Goal: Information Seeking & Learning: Find specific fact

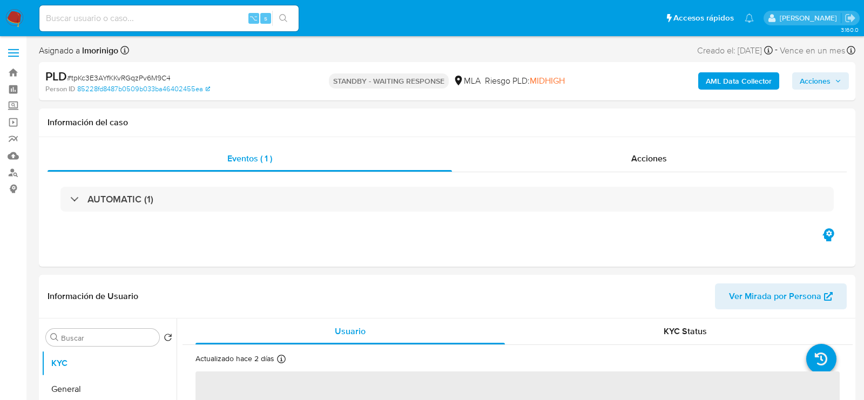
select select "10"
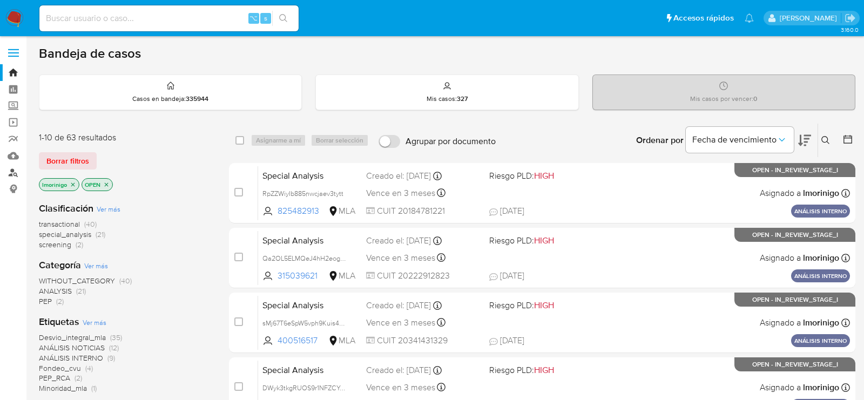
click at [12, 172] on link "Buscador de personas" at bounding box center [64, 172] width 129 height 17
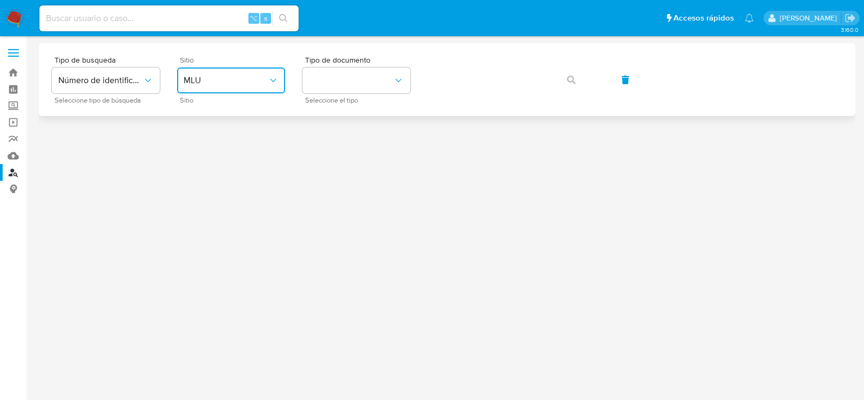
click at [255, 76] on span "MLU" at bounding box center [226, 80] width 84 height 11
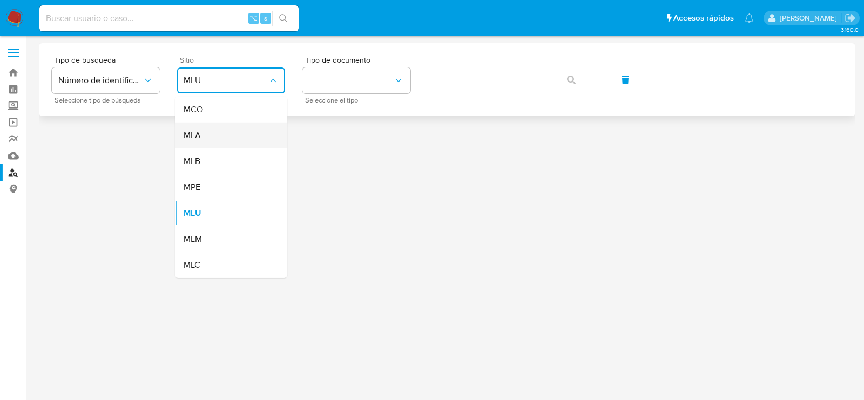
click at [242, 132] on div "MLA" at bounding box center [228, 136] width 89 height 26
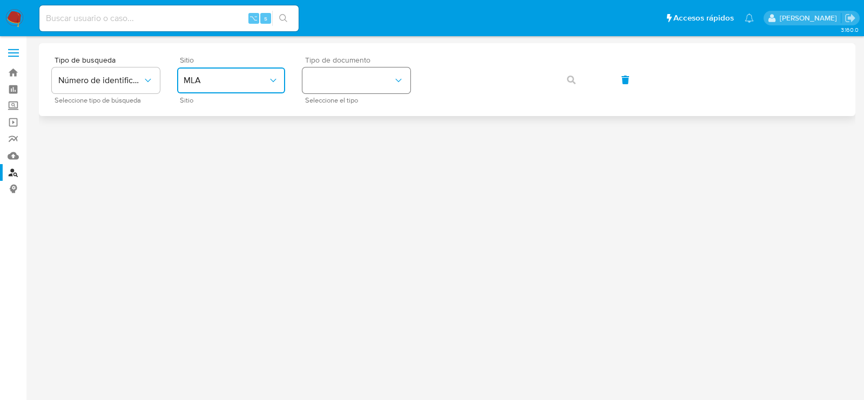
click at [345, 90] on button "identificationType" at bounding box center [356, 81] width 108 height 26
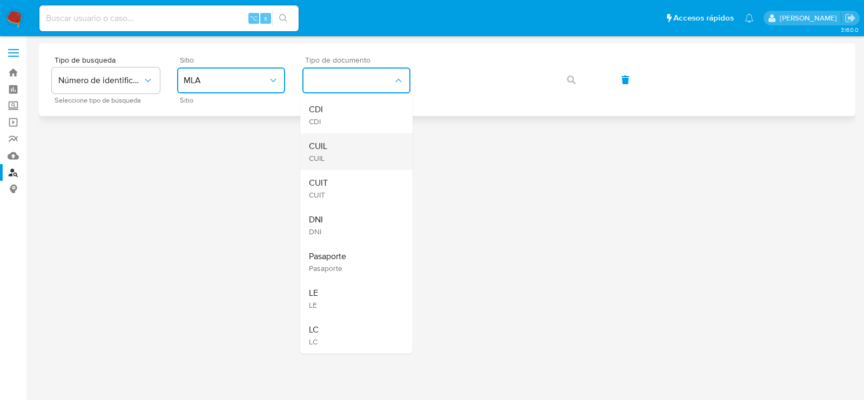
click at [345, 145] on div "CUIL CUIL" at bounding box center [353, 151] width 89 height 37
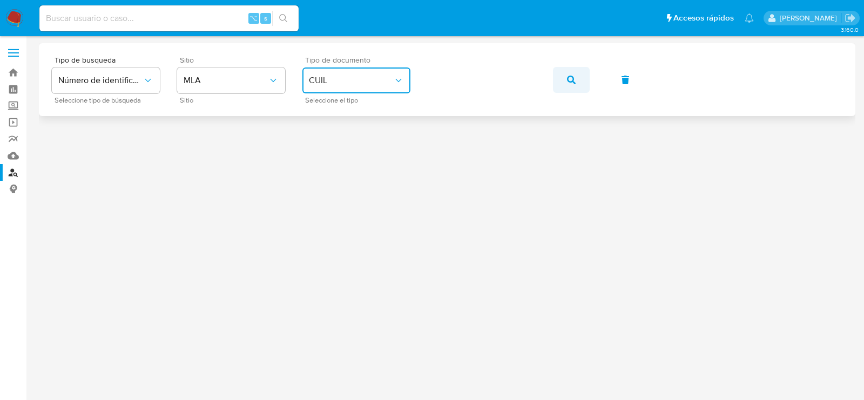
click at [577, 79] on button "button" at bounding box center [571, 80] width 37 height 26
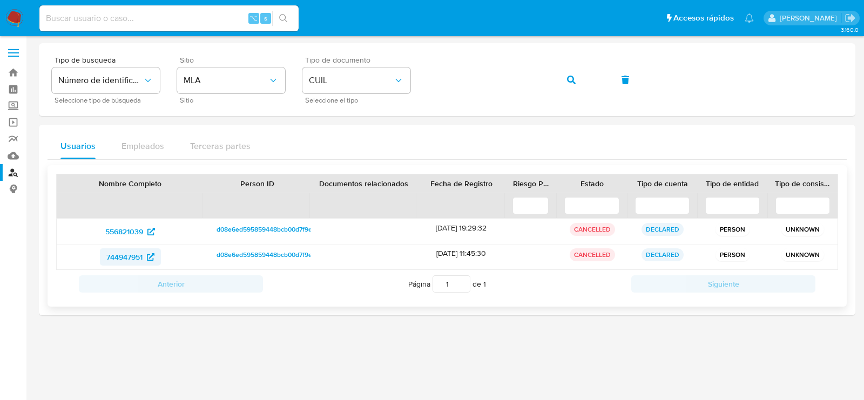
click at [124, 255] on span "744947951" at bounding box center [124, 256] width 36 height 17
click at [580, 79] on button "button" at bounding box center [571, 80] width 37 height 26
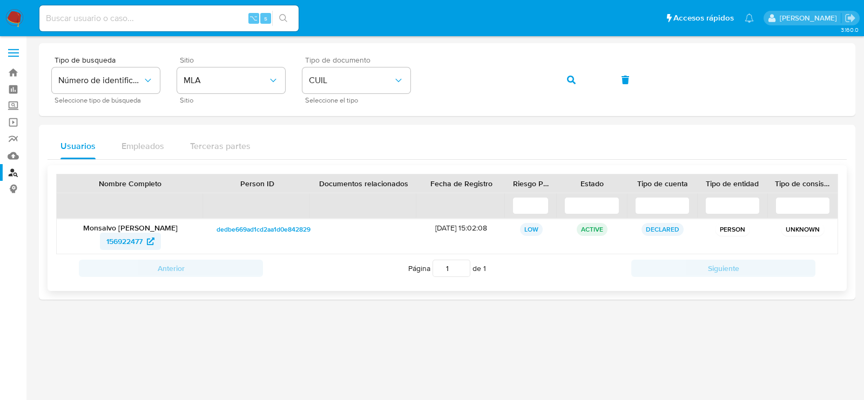
click at [144, 243] on span "156922477" at bounding box center [130, 241] width 48 height 17
click at [571, 84] on span "button" at bounding box center [571, 80] width 9 height 24
click at [110, 240] on span "520584318" at bounding box center [124, 241] width 38 height 17
click at [586, 102] on div "Tipo de busqueda Número de identificación Seleccione tipo de búsqueda Sitio MLA…" at bounding box center [447, 79] width 791 height 47
click at [582, 88] on button "button" at bounding box center [571, 80] width 37 height 26
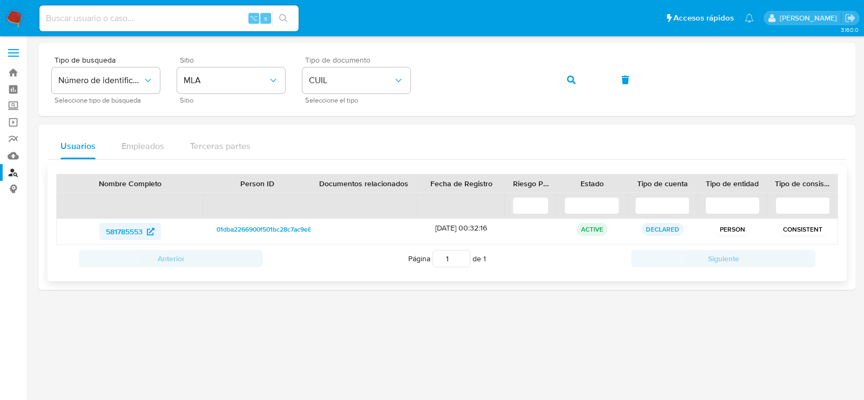
click at [113, 228] on span "581785553" at bounding box center [124, 231] width 37 height 17
click at [564, 82] on button "button" at bounding box center [571, 80] width 37 height 26
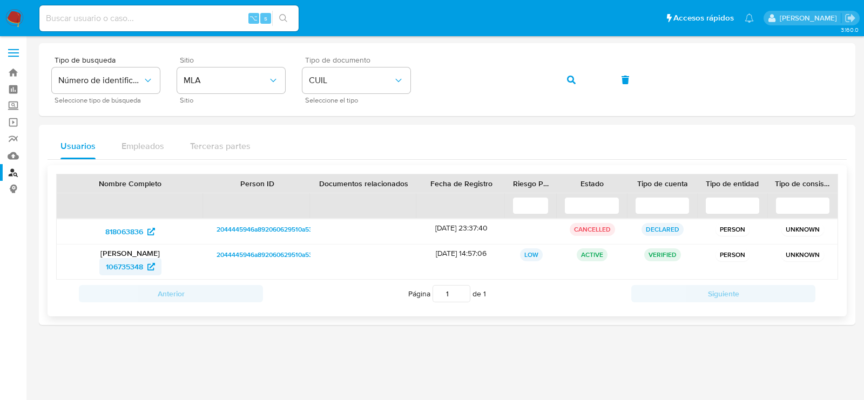
drag, startPoint x: 81, startPoint y: 267, endPoint x: 143, endPoint y: 267, distance: 61.6
click at [143, 267] on div "106735348" at bounding box center [130, 266] width 132 height 17
click at [135, 267] on span "106735348" at bounding box center [124, 266] width 37 height 17
click at [587, 83] on button "button" at bounding box center [571, 80] width 37 height 26
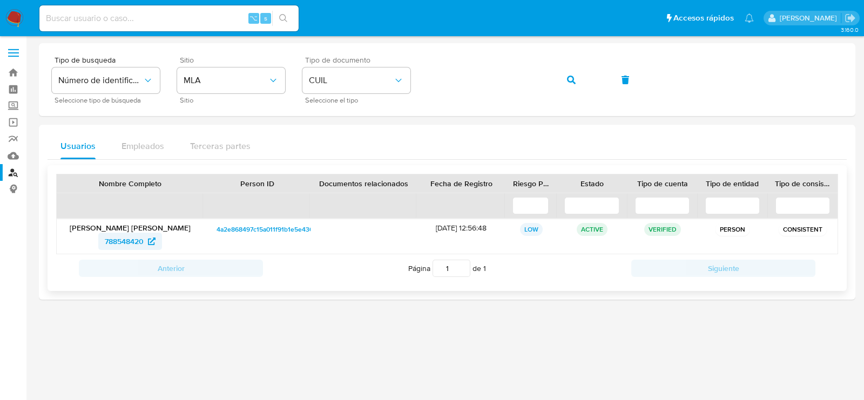
drag, startPoint x: 71, startPoint y: 243, endPoint x: 143, endPoint y: 242, distance: 72.4
click at [143, 243] on div "788548420" at bounding box center [130, 241] width 132 height 17
click at [571, 84] on span "button" at bounding box center [571, 80] width 9 height 24
drag, startPoint x: 92, startPoint y: 247, endPoint x: 144, endPoint y: 245, distance: 51.9
click at [144, 246] on div "328704287" at bounding box center [130, 241] width 132 height 17
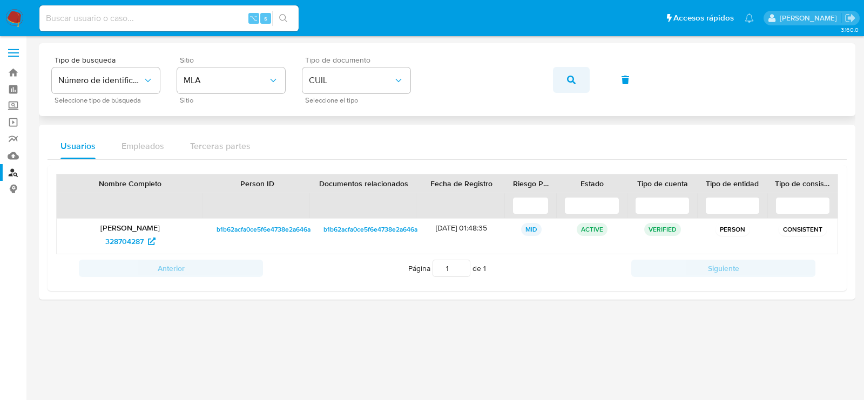
click at [560, 76] on button "button" at bounding box center [571, 80] width 37 height 26
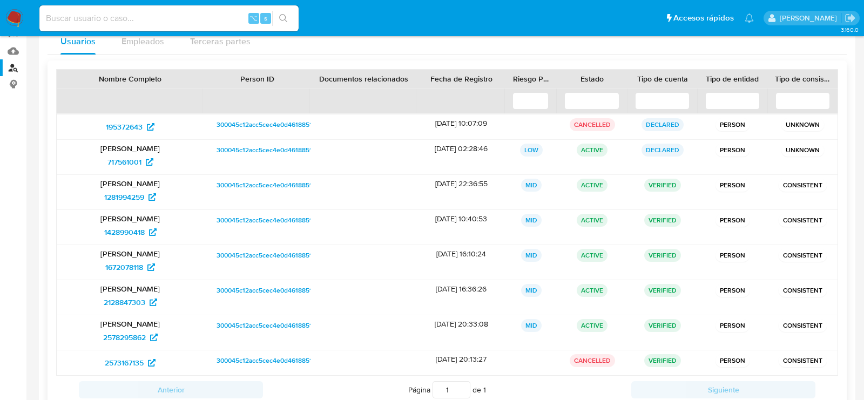
scroll to position [122, 0]
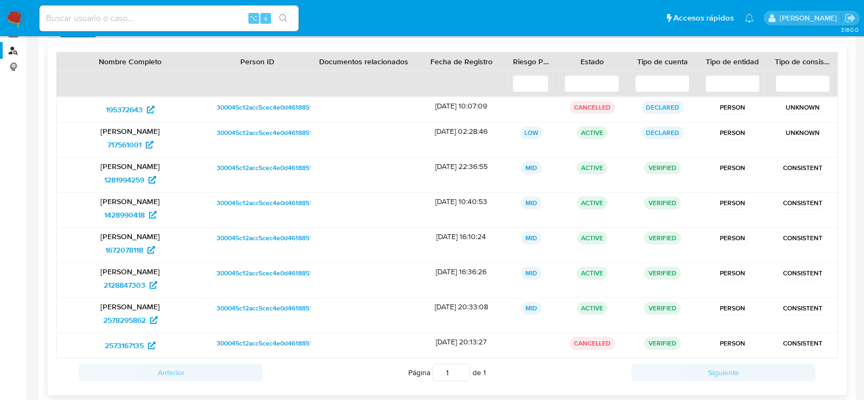
drag, startPoint x: 100, startPoint y: 145, endPoint x: 62, endPoint y: 144, distance: 38.4
drag, startPoint x: 62, startPoint y: 144, endPoint x: 143, endPoint y: 146, distance: 80.5
click at [143, 146] on div "Sofia Mailen Berneche 717561001" at bounding box center [130, 140] width 147 height 35
drag, startPoint x: 88, startPoint y: 184, endPoint x: 145, endPoint y: 181, distance: 56.8
click at [145, 181] on div "1281994259" at bounding box center [130, 179] width 132 height 17
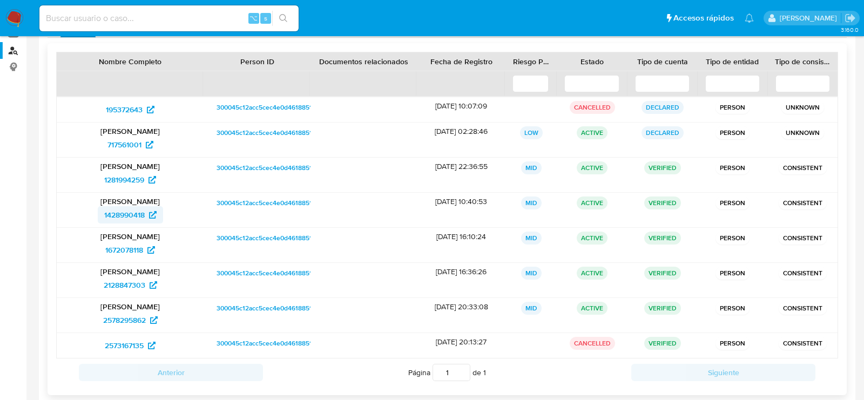
drag, startPoint x: 81, startPoint y: 209, endPoint x: 146, endPoint y: 212, distance: 65.4
click at [146, 212] on div "1428990418" at bounding box center [130, 214] width 132 height 17
drag, startPoint x: 71, startPoint y: 252, endPoint x: 145, endPoint y: 252, distance: 74.0
click at [146, 252] on div "1672078118" at bounding box center [130, 249] width 132 height 17
drag, startPoint x: 76, startPoint y: 286, endPoint x: 144, endPoint y: 286, distance: 68.1
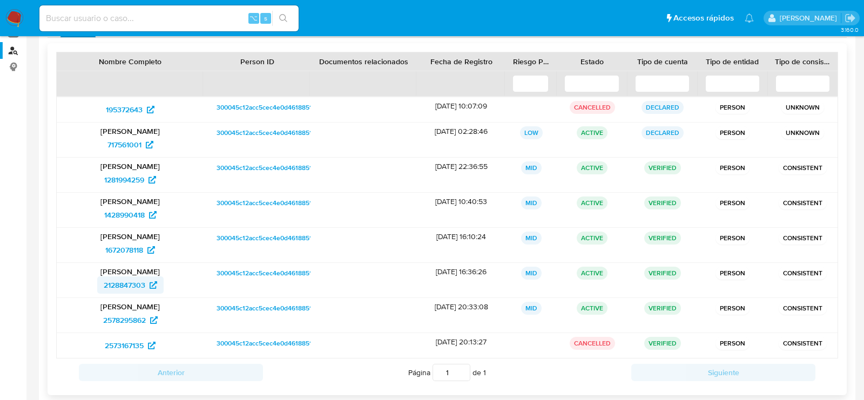
click at [145, 286] on div "2128847303" at bounding box center [130, 285] width 132 height 17
drag, startPoint x: 95, startPoint y: 320, endPoint x: 152, endPoint y: 320, distance: 57.3
click at [152, 320] on div "2578295862" at bounding box center [130, 320] width 132 height 17
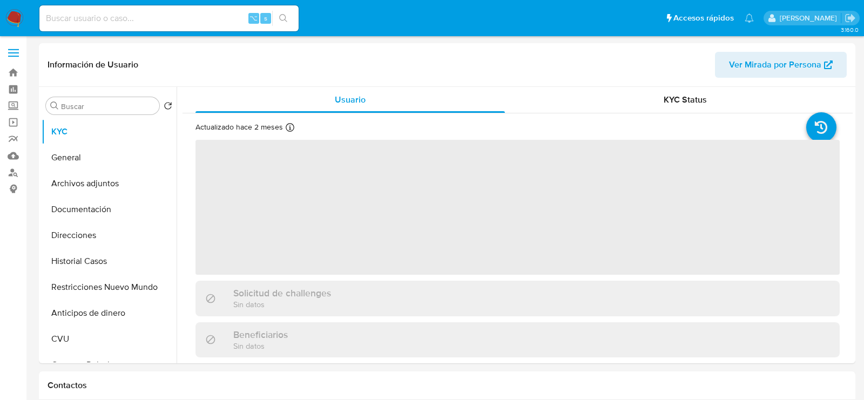
select select "10"
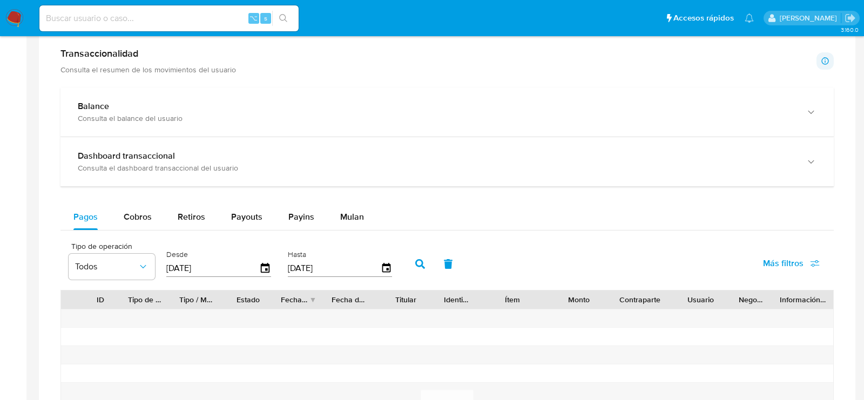
scroll to position [518, 0]
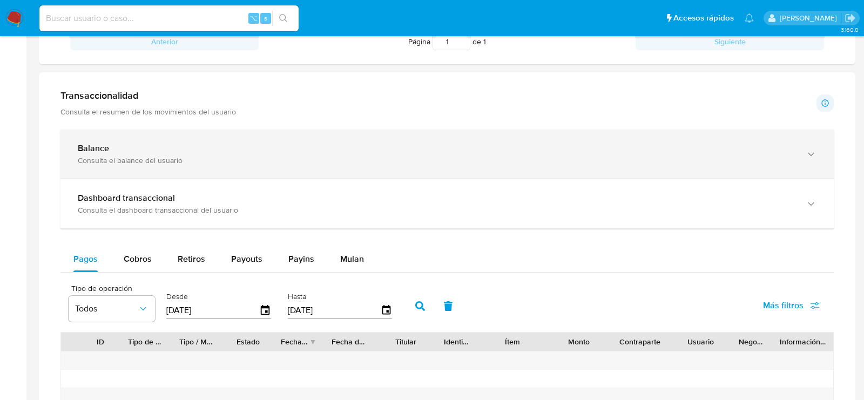
click at [121, 163] on div "Balance Consulta el balance del usuario" at bounding box center [446, 154] width 773 height 49
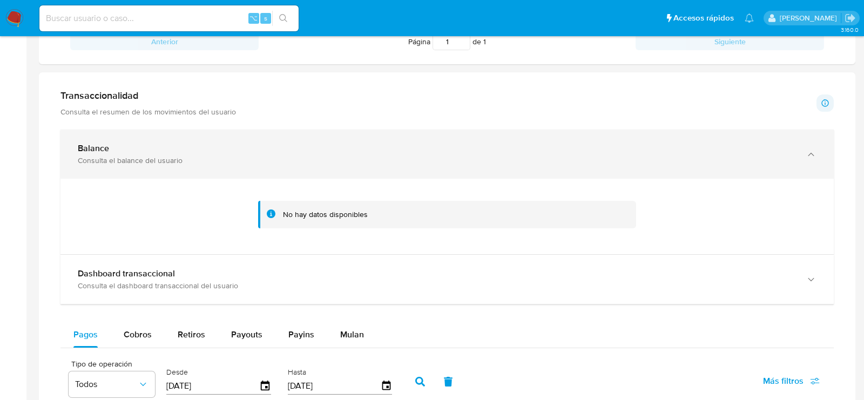
click at [123, 165] on div "Balance Consulta el balance del usuario" at bounding box center [446, 154] width 773 height 49
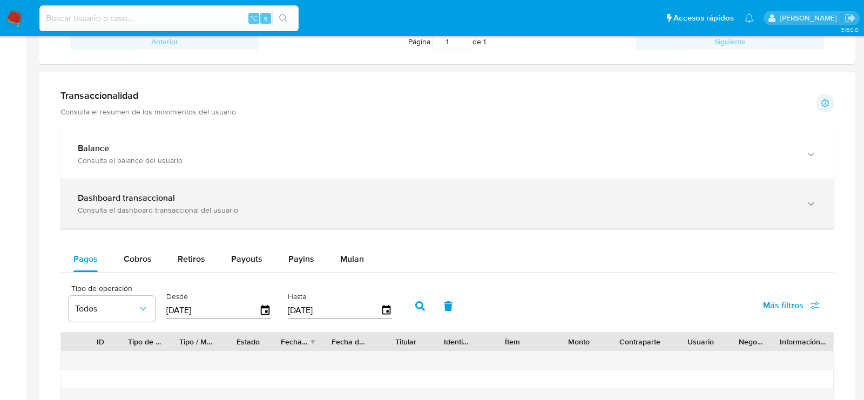
click at [123, 205] on div "Consulta el dashboard transaccional del usuario" at bounding box center [436, 210] width 717 height 10
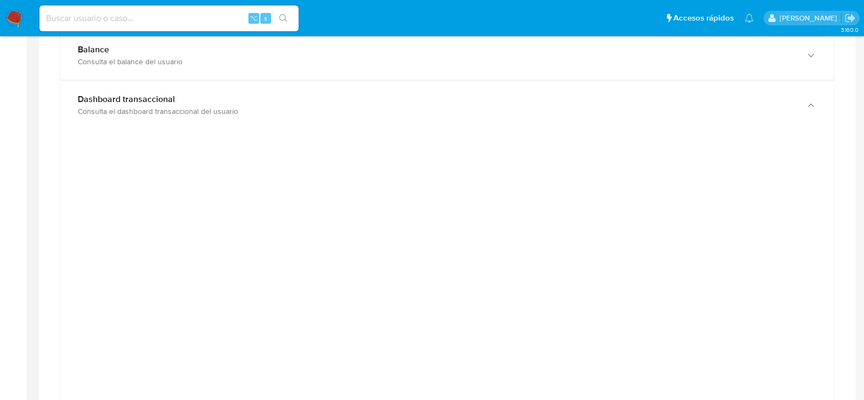
scroll to position [618, 0]
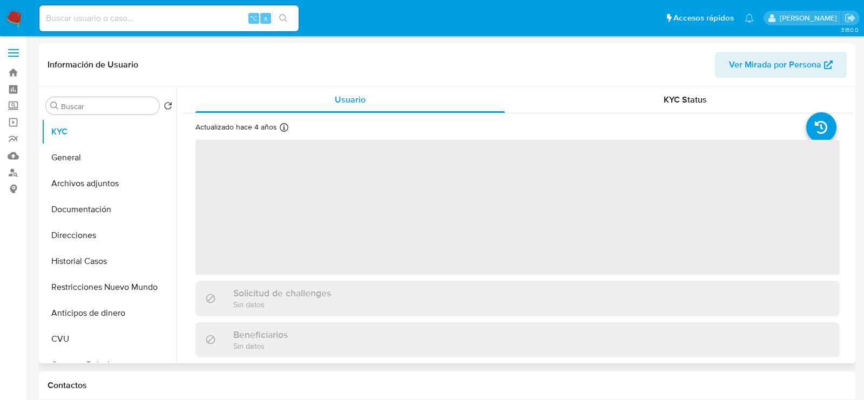
select select "10"
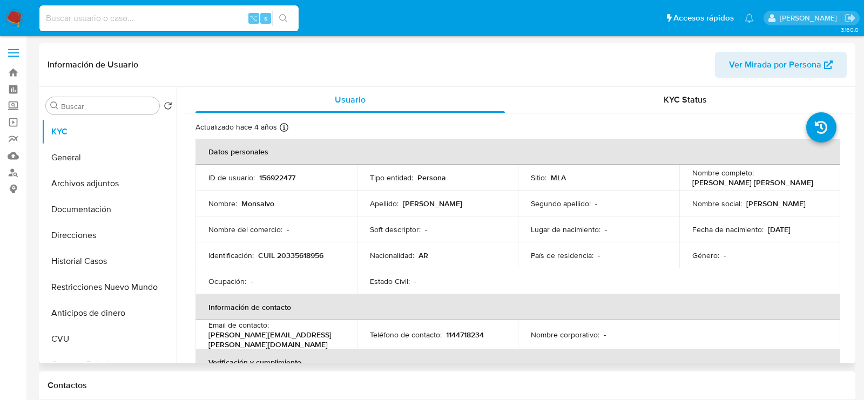
click at [273, 179] on p "156922477" at bounding box center [277, 178] width 36 height 10
copy p "156922477"
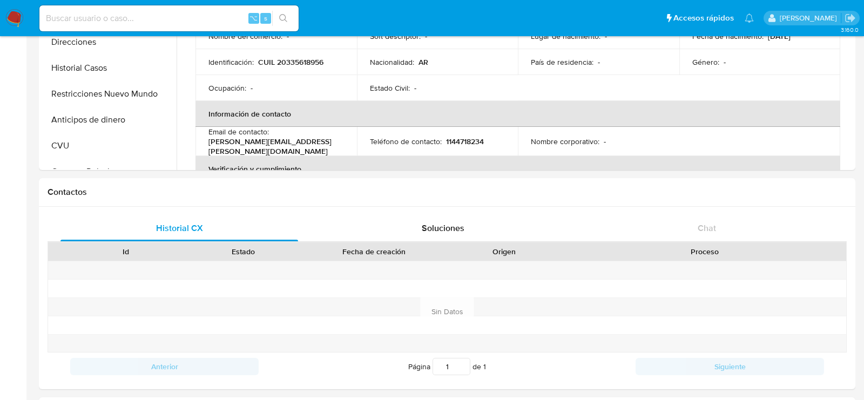
scroll to position [461, 0]
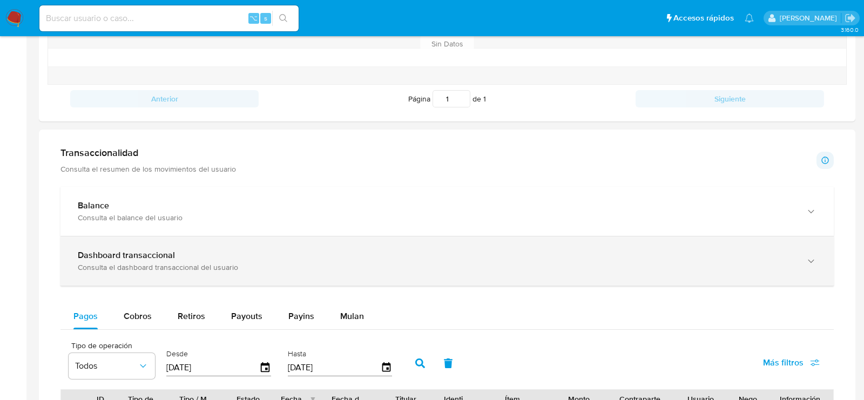
click at [107, 257] on b "Dashboard transaccional" at bounding box center [126, 255] width 97 height 12
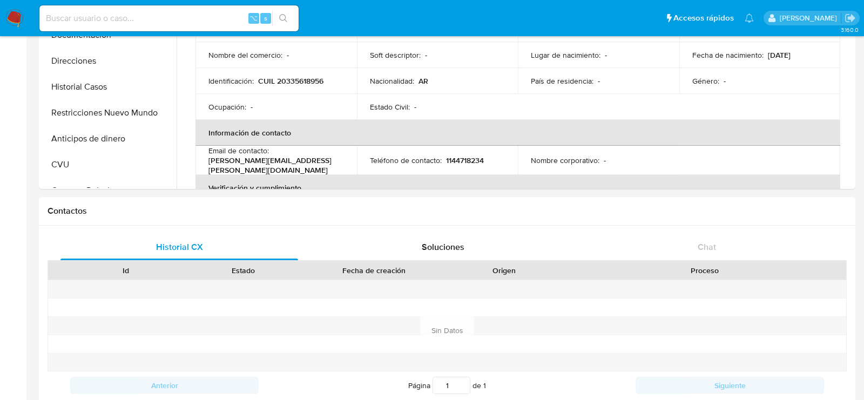
scroll to position [0, 0]
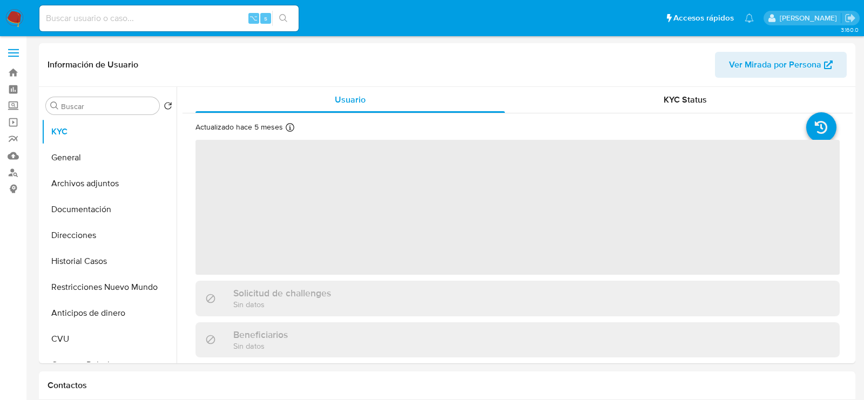
select select "10"
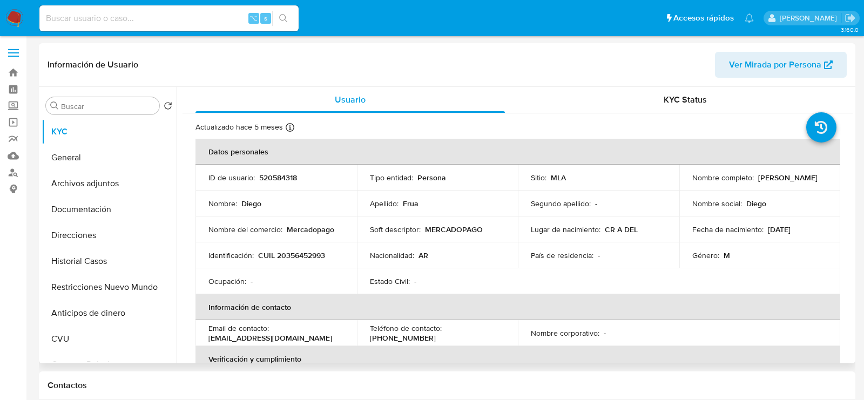
click at [289, 177] on p "520584318" at bounding box center [278, 178] width 38 height 10
copy p "520584318"
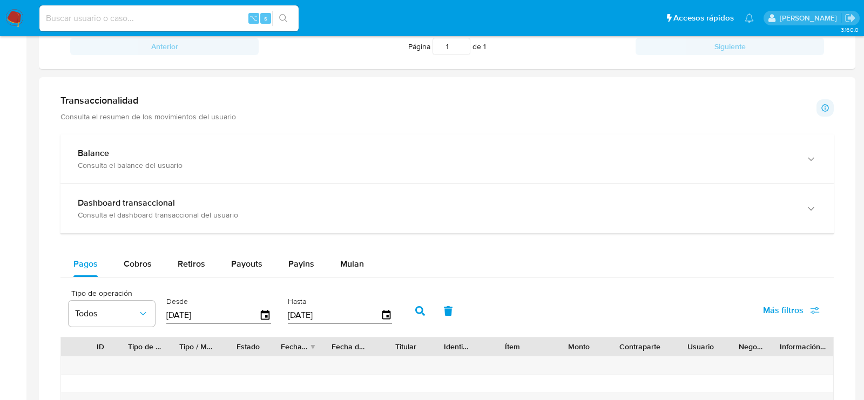
scroll to position [515, 0]
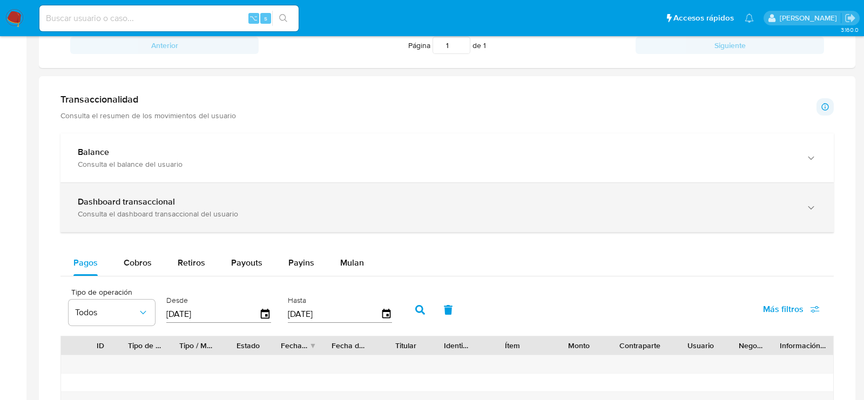
click at [126, 212] on div "Consulta el dashboard transaccional del usuario" at bounding box center [436, 214] width 717 height 10
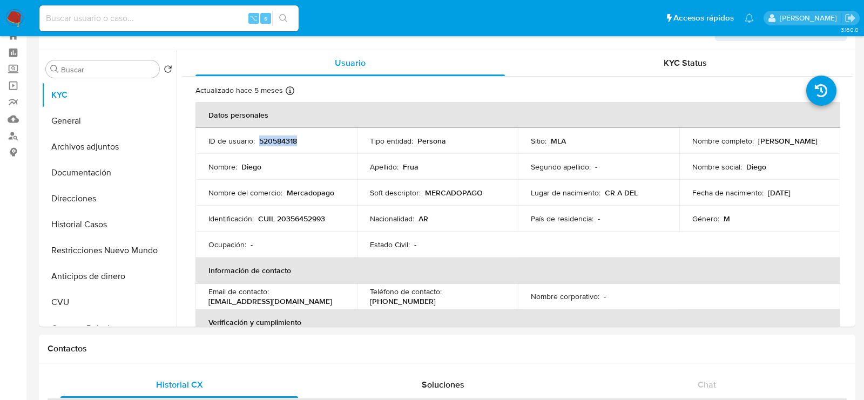
scroll to position [0, 0]
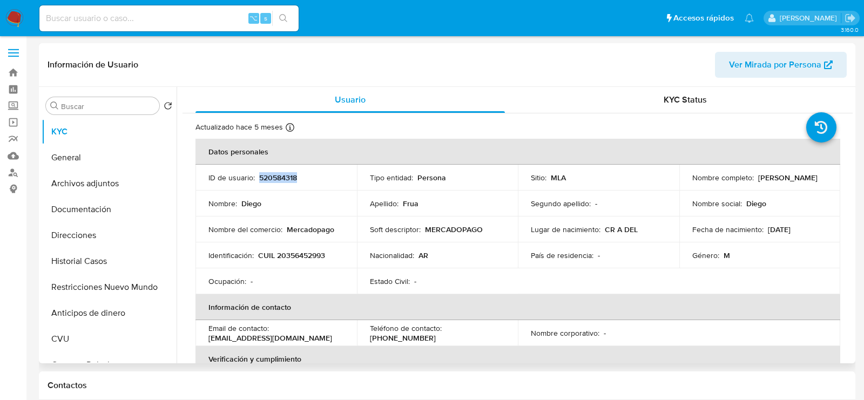
copy p "520584318"
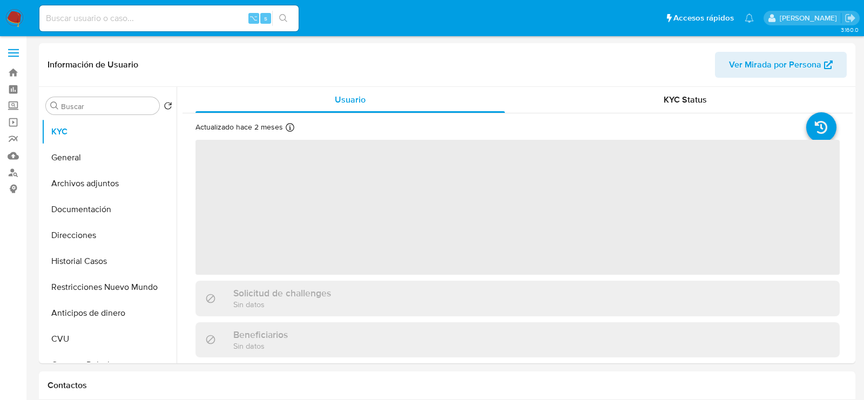
select select "10"
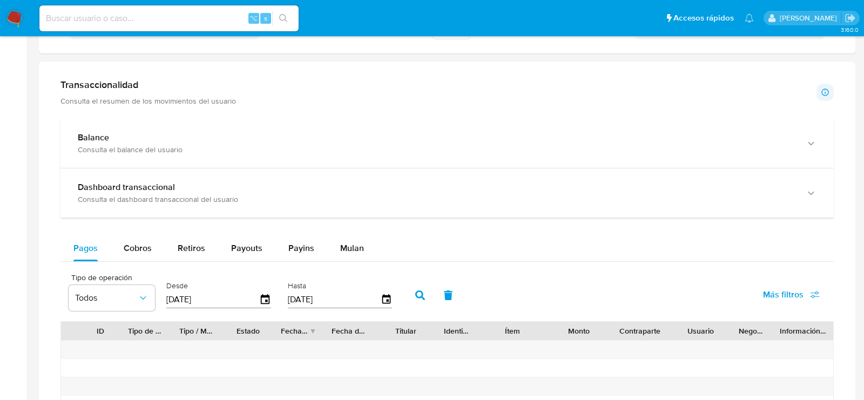
scroll to position [591, 0]
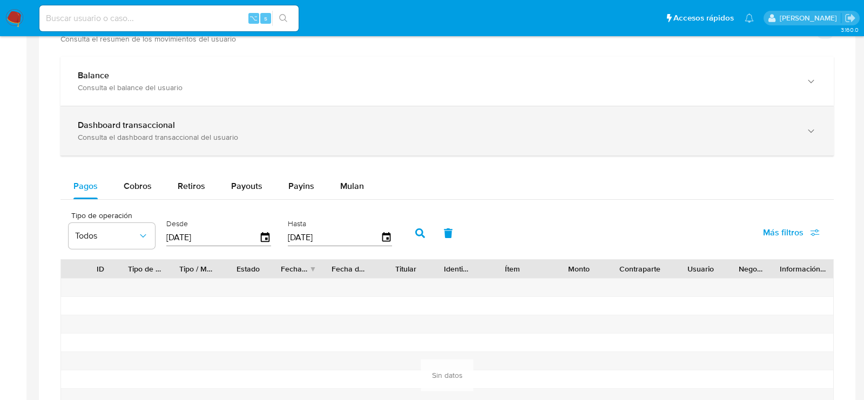
click at [133, 132] on div "Consulta el dashboard transaccional del usuario" at bounding box center [436, 137] width 717 height 10
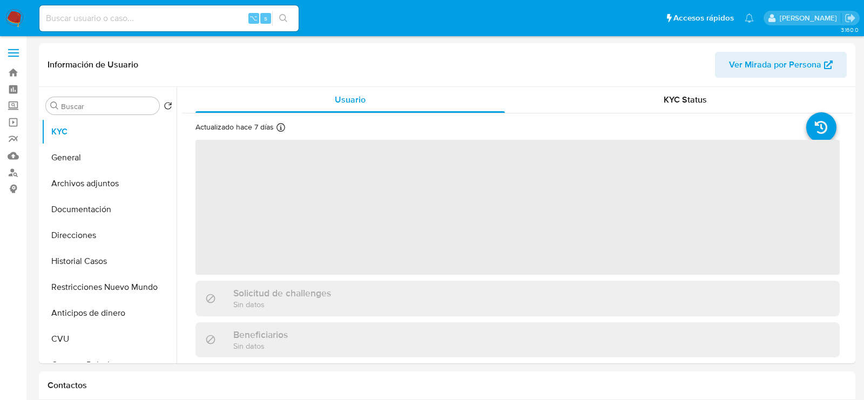
select select "10"
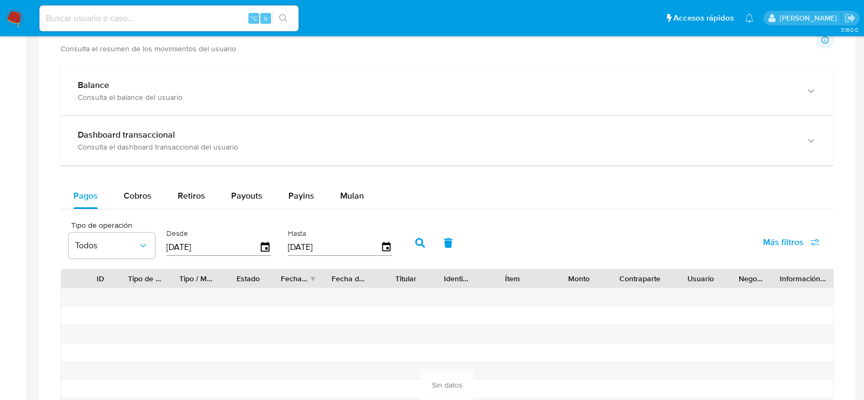
scroll to position [476, 0]
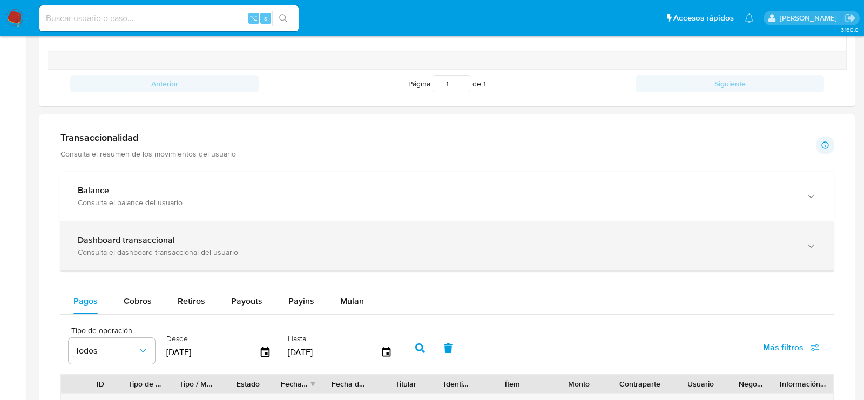
click at [90, 237] on b "Dashboard transaccional" at bounding box center [126, 240] width 97 height 12
